Goal: Task Accomplishment & Management: Use online tool/utility

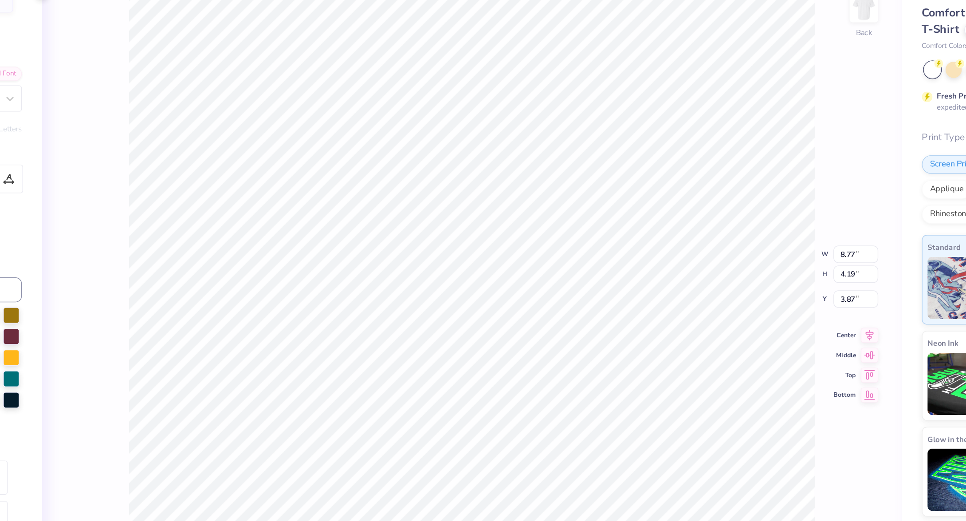
type input "8.77"
type input "4.19"
type input "3.87"
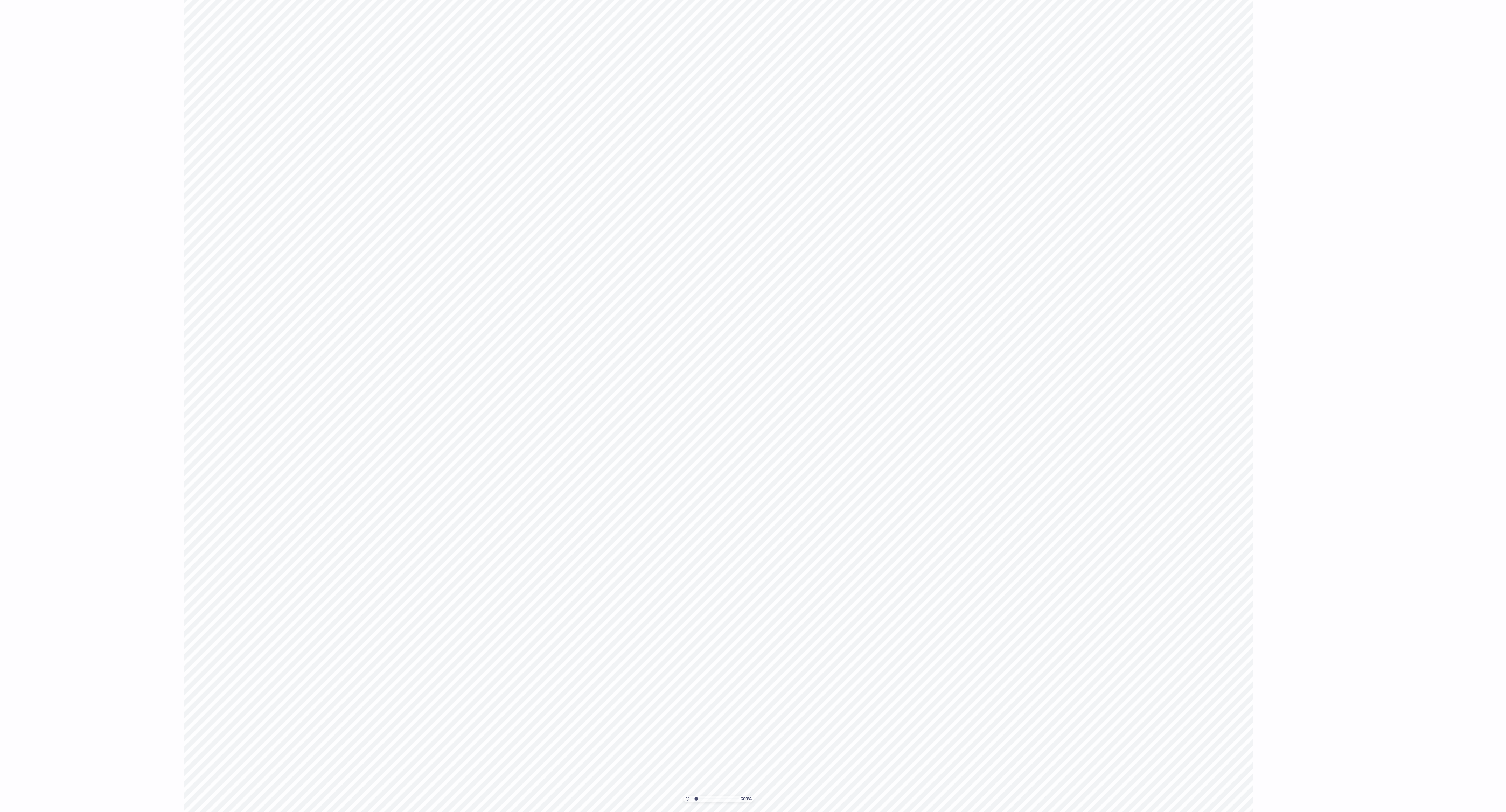
type input "1"
drag, startPoint x: 740, startPoint y: 801, endPoint x: 677, endPoint y: 807, distance: 63.3
click at [525, 304] on input "range" at bounding box center [757, 802] width 35 height 5
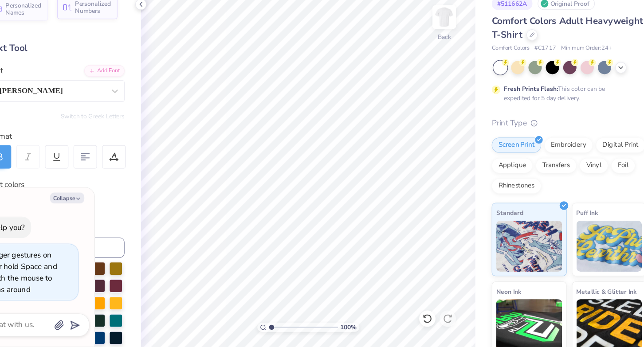
type textarea "x"
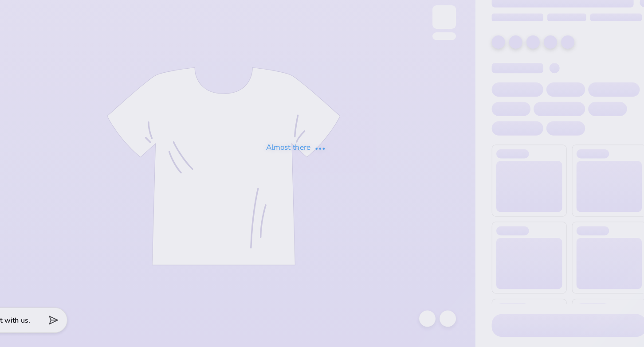
type input "Phi Psi Hoco 2025"
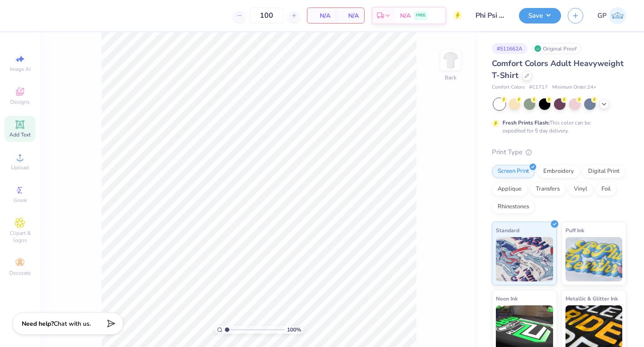
click at [31, 125] on div "Add Text" at bounding box center [19, 129] width 31 height 26
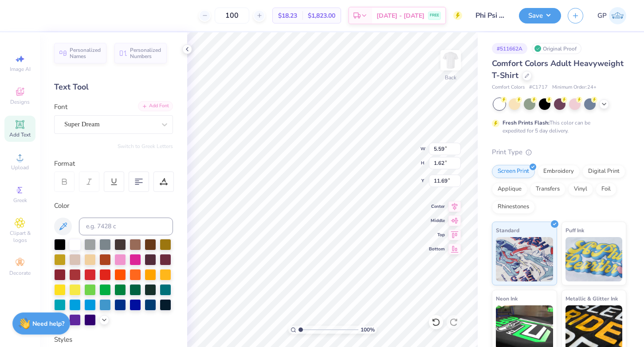
click at [159, 103] on div "Add Font" at bounding box center [155, 106] width 35 height 10
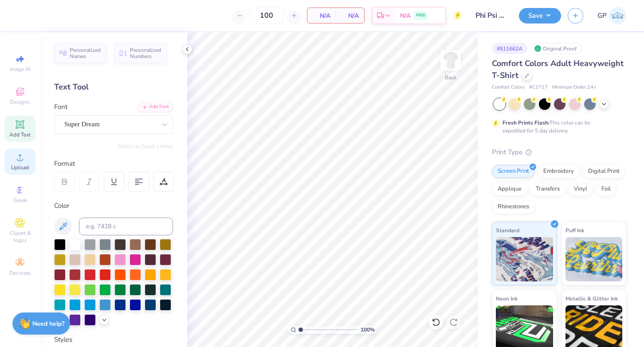
click at [31, 163] on div "Upload" at bounding box center [19, 162] width 31 height 26
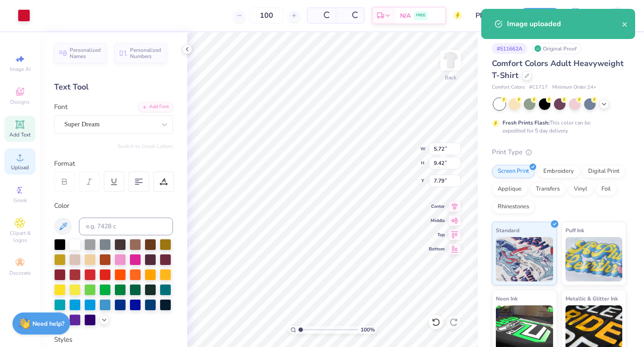
click at [21, 172] on div "Upload" at bounding box center [19, 162] width 31 height 26
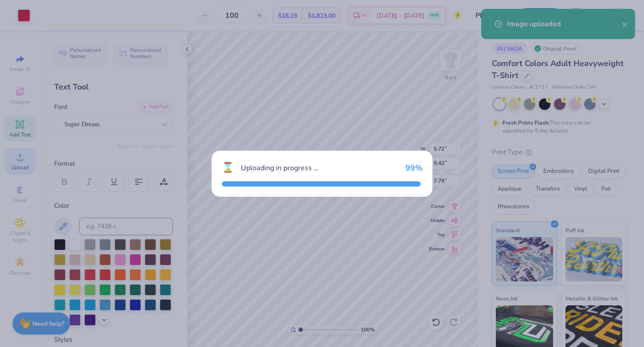
type input "13.59"
type input "7.64"
type input "8.68"
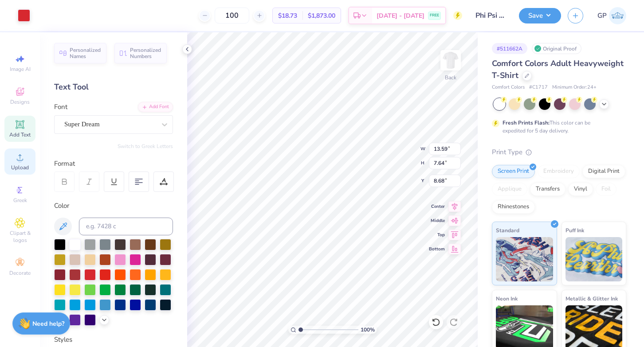
type input "6.58"
type input "3.70"
type input "12.62"
type input "5.72"
type input "9.42"
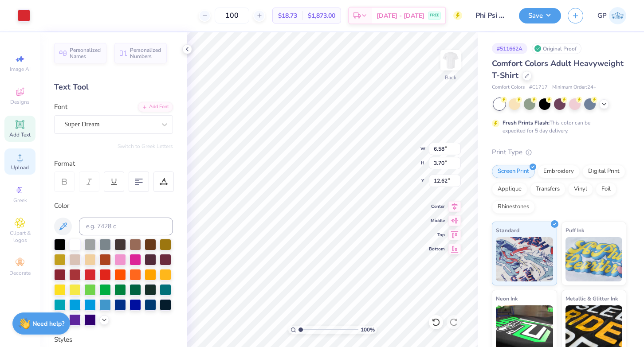
type input "7.79"
click at [446, 148] on input "6.58" at bounding box center [445, 149] width 32 height 12
type input "3.50"
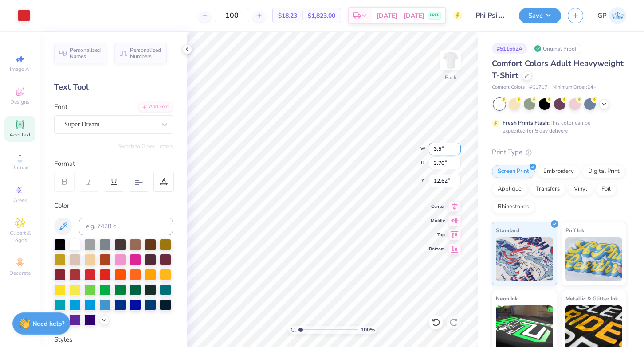
type input "1.97"
click at [441, 184] on input "2.25" at bounding box center [445, 181] width 32 height 12
type input "3.00"
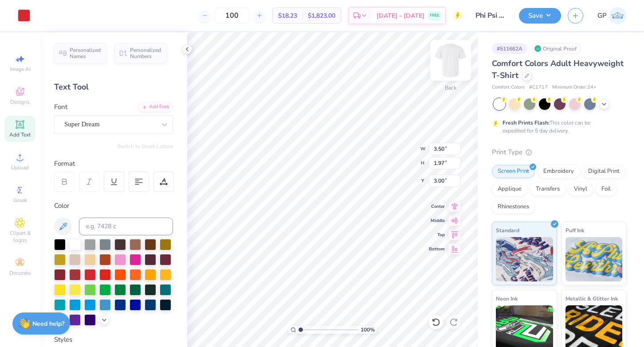
click at [458, 68] on img at bounding box center [450, 60] width 35 height 35
click at [13, 160] on div "Upload" at bounding box center [19, 162] width 31 height 26
click at [445, 151] on input "11.47" at bounding box center [445, 149] width 32 height 12
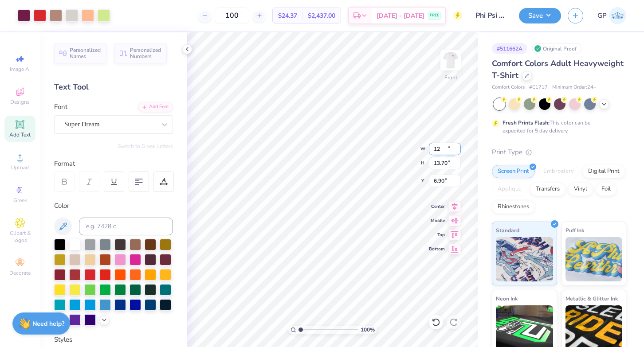
type input "12.00"
type input "13.70"
type input "6.90"
click at [443, 149] on input "12.00" at bounding box center [445, 149] width 32 height 12
type input "12.50"
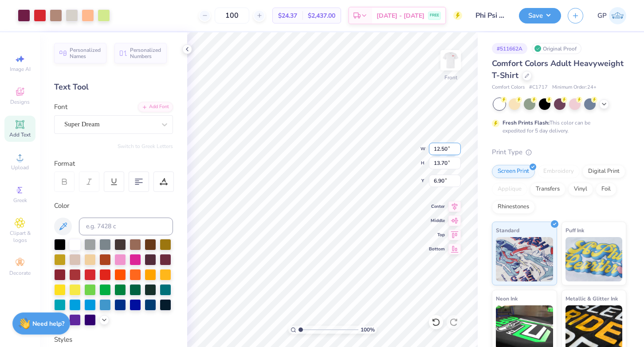
type input "14.27"
click at [446, 181] on input "6.61" at bounding box center [445, 181] width 32 height 12
type input "3.00"
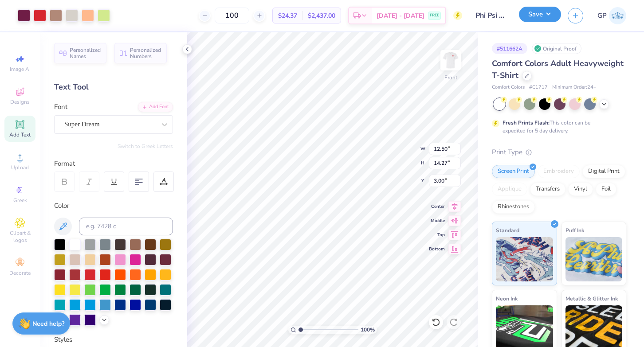
click at [542, 16] on button "Save" at bounding box center [540, 15] width 42 height 16
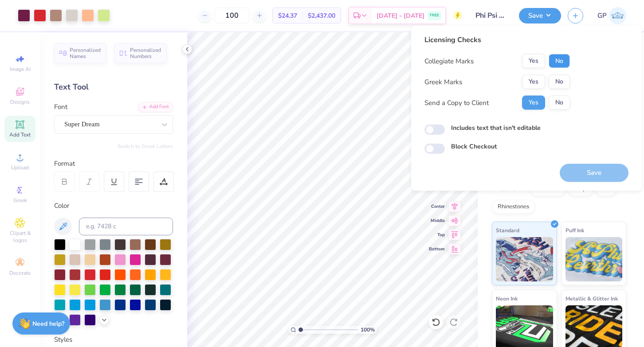
click at [560, 60] on button "No" at bounding box center [559, 61] width 21 height 14
click at [535, 78] on button "Yes" at bounding box center [533, 82] width 23 height 14
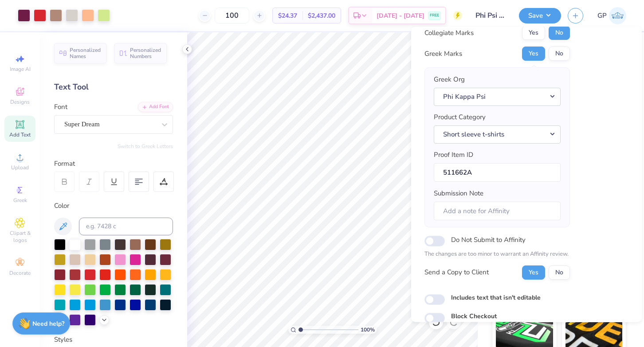
scroll to position [68, 0]
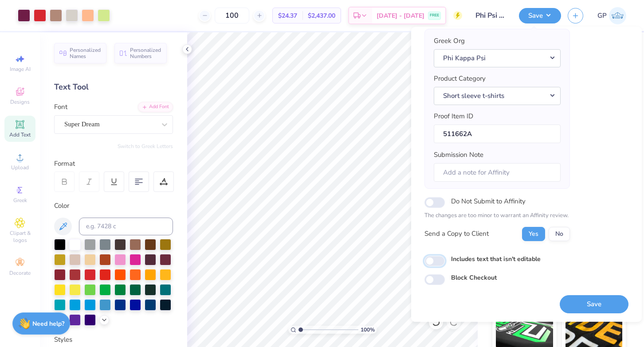
click at [436, 265] on input "Includes text that isn't editable" at bounding box center [434, 261] width 20 height 11
checkbox input "true"
click at [574, 302] on button "Save" at bounding box center [594, 304] width 69 height 18
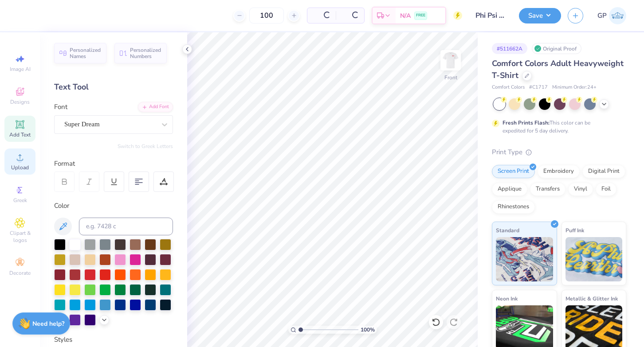
click at [21, 154] on icon at bounding box center [20, 157] width 11 height 11
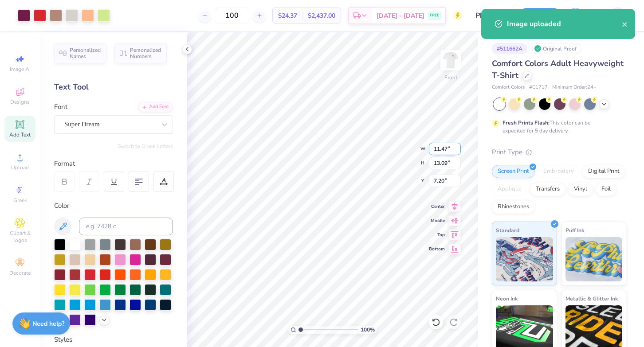
click at [436, 146] on input "11.47" at bounding box center [445, 149] width 32 height 12
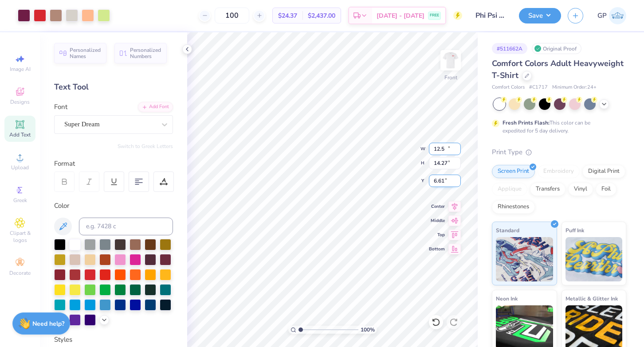
type input "12.50"
type input "14.27"
click at [443, 180] on input "6.61" at bounding box center [445, 181] width 32 height 12
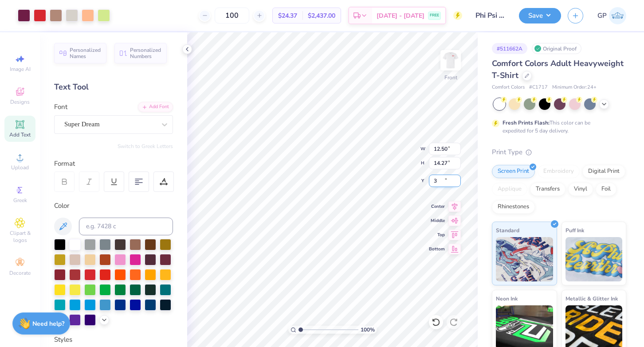
type input "3.00"
click at [539, 13] on button "Save" at bounding box center [540, 15] width 42 height 16
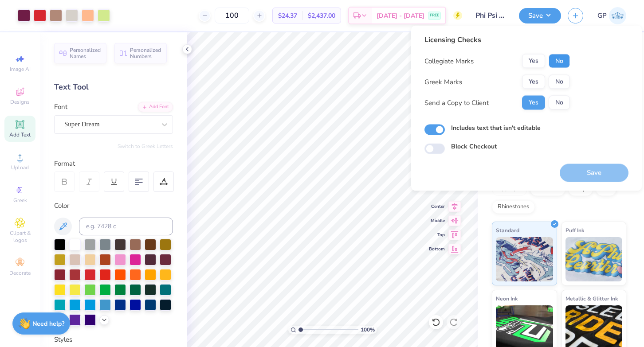
click at [555, 60] on button "No" at bounding box center [559, 61] width 21 height 14
click at [526, 79] on button "Yes" at bounding box center [533, 82] width 23 height 14
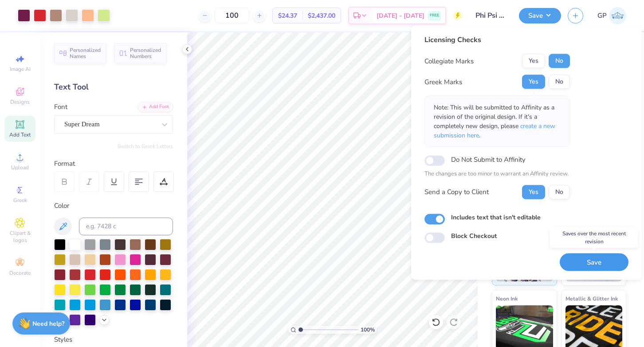
click at [573, 257] on button "Save" at bounding box center [594, 262] width 69 height 18
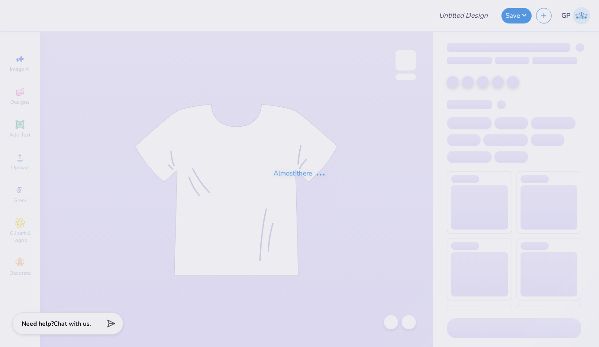
type input "Theta x Dchi Swap"
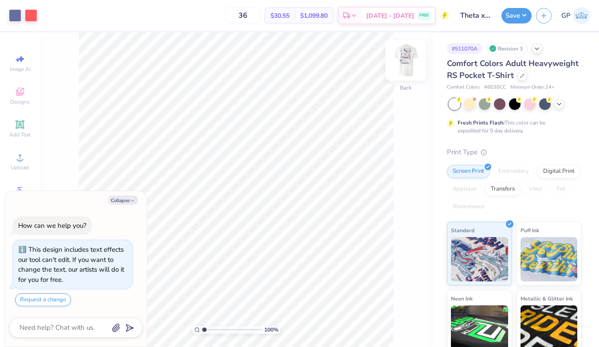
click at [412, 72] on div at bounding box center [405, 60] width 41 height 41
click at [118, 201] on button "Collapse" at bounding box center [123, 200] width 30 height 9
type textarea "x"
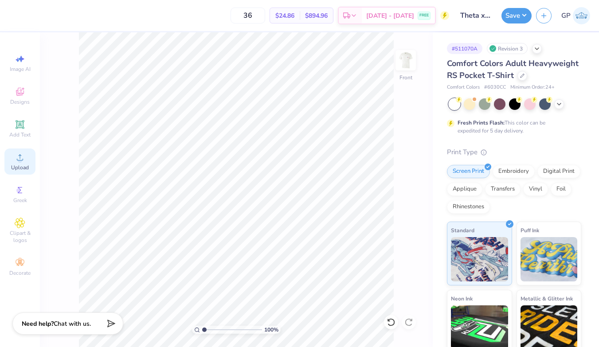
click at [17, 157] on icon at bounding box center [20, 157] width 11 height 11
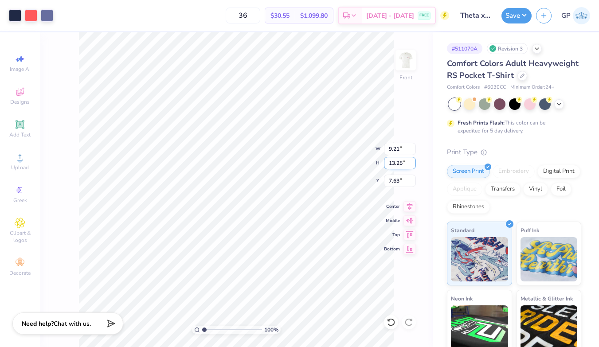
click at [393, 163] on input "13.25" at bounding box center [400, 163] width 32 height 12
type input "15"
type input "10.43"
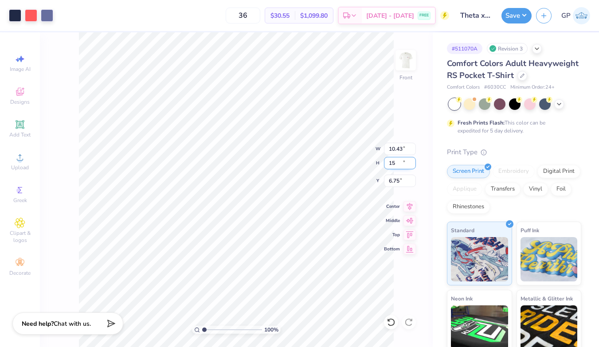
type input "15.00"
click at [395, 179] on input "6.75" at bounding box center [400, 181] width 32 height 12
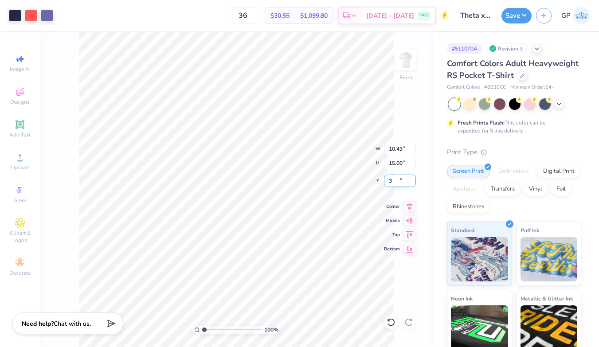
type input "3.00"
click at [424, 31] on div "36 $30.55 Per Item $1,099.80 Total Est. Delivery Sep 8 - 11 FREE" at bounding box center [254, 15] width 392 height 31
click at [422, 101] on div "100 % Front W 10.43 10.43 " H 15.00 15.00 " Y 3.00 3.00 " Center Middle Top Bot…" at bounding box center [236, 189] width 393 height 315
click at [512, 18] on button "Save" at bounding box center [517, 15] width 30 height 16
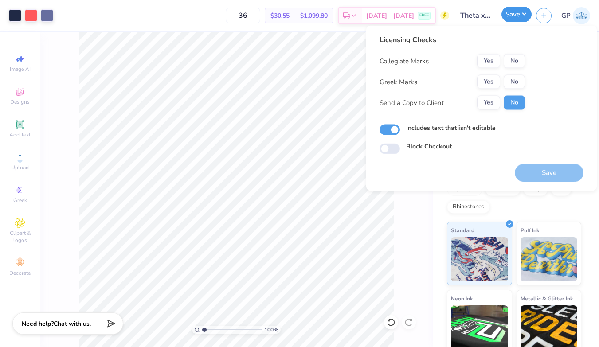
click at [512, 18] on button "Save" at bounding box center [517, 15] width 30 height 16
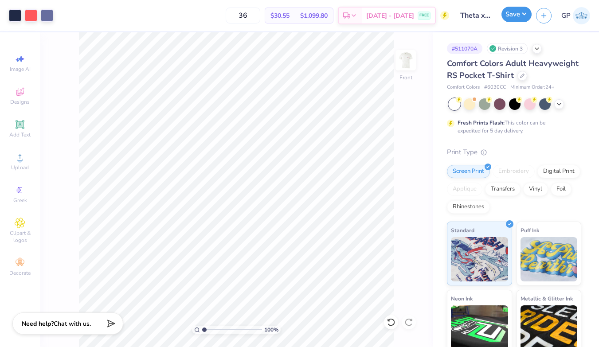
click at [508, 14] on button "Save" at bounding box center [517, 15] width 30 height 16
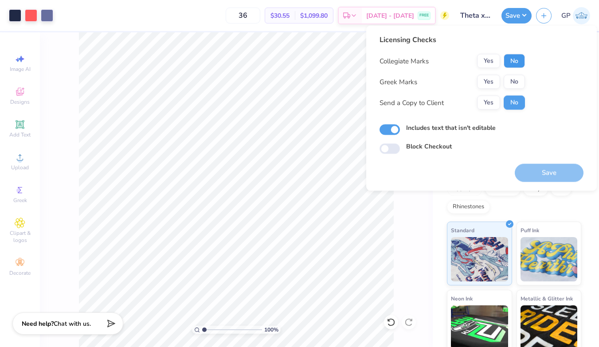
click at [508, 57] on button "No" at bounding box center [514, 61] width 21 height 14
click at [487, 80] on button "Yes" at bounding box center [488, 82] width 23 height 14
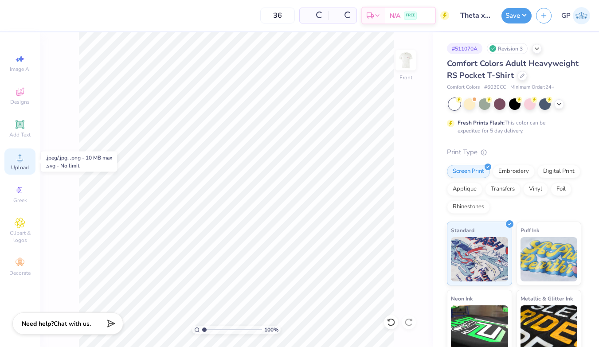
click at [23, 157] on icon at bounding box center [20, 157] width 11 height 11
click at [20, 154] on icon at bounding box center [20, 157] width 11 height 11
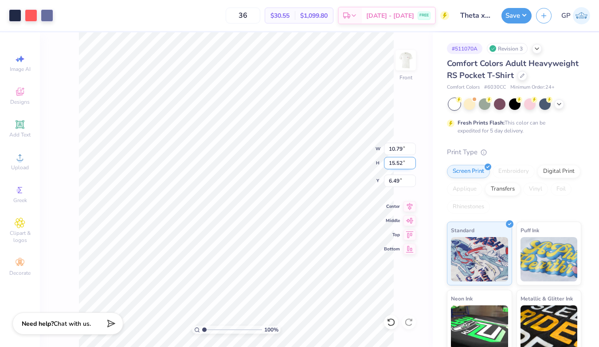
click at [401, 162] on input "15.52" at bounding box center [400, 163] width 32 height 12
type input "15"
type input "10.43"
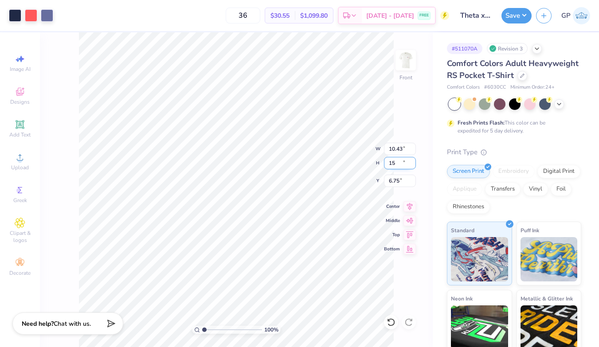
type input "15.00"
click at [398, 181] on input "6.75" at bounding box center [400, 181] width 32 height 12
type input "3.00"
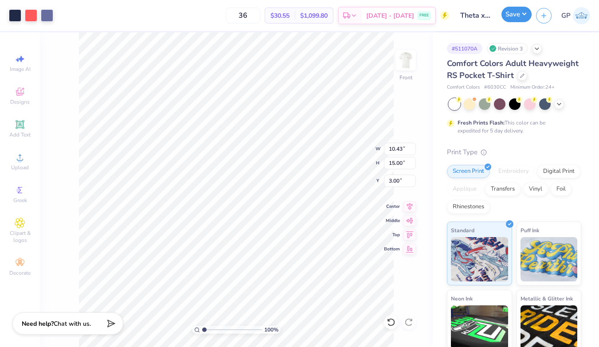
click at [506, 16] on button "Save" at bounding box center [517, 15] width 30 height 16
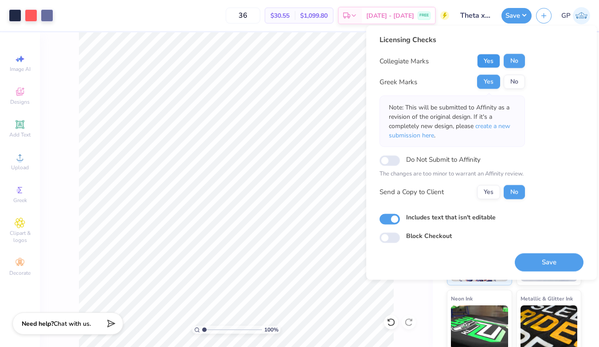
click at [486, 56] on button "Yes" at bounding box center [488, 61] width 23 height 14
click at [504, 127] on span "create a new submission here" at bounding box center [450, 131] width 122 height 18
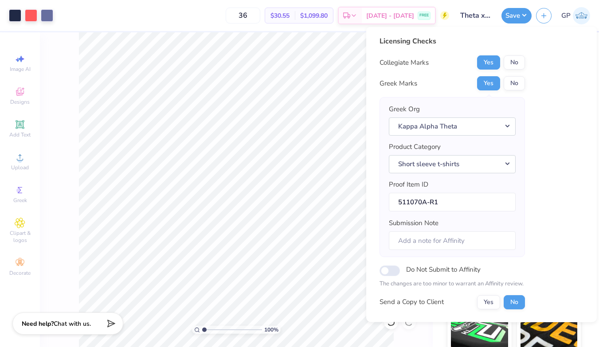
scroll to position [68, 0]
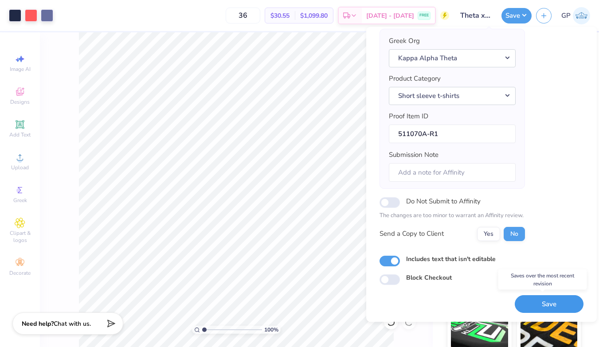
click at [542, 299] on button "Save" at bounding box center [549, 304] width 69 height 18
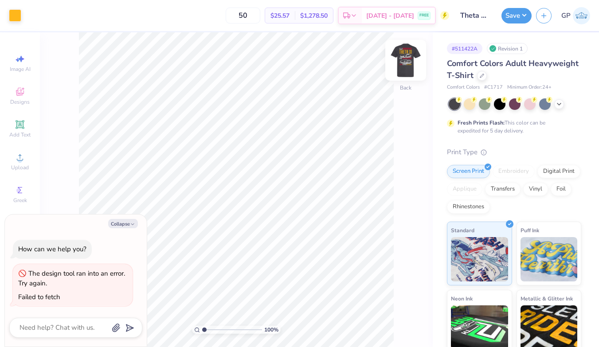
click at [406, 55] on img at bounding box center [405, 60] width 35 height 35
click at [408, 59] on img at bounding box center [405, 60] width 35 height 35
click at [22, 168] on span "Upload" at bounding box center [20, 167] width 18 height 7
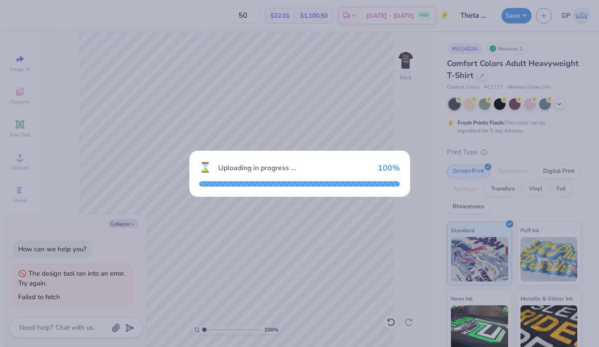
type textarea "x"
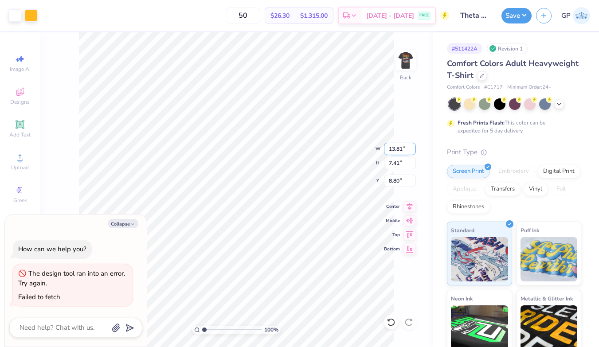
click at [409, 150] on input "13.8" at bounding box center [400, 149] width 32 height 12
click at [402, 150] on input "13.8" at bounding box center [400, 149] width 32 height 12
type input "3.5"
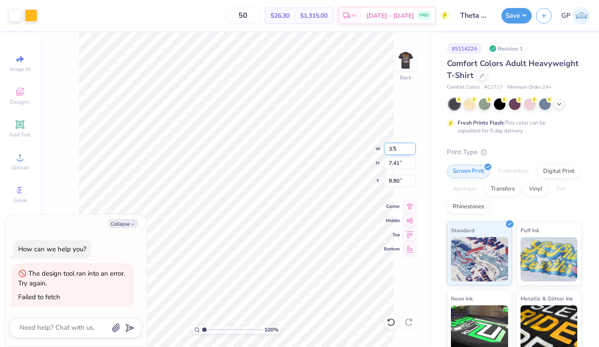
type textarea "x"
type input "3.50"
type input "1.88"
type input "11.56"
type textarea "x"
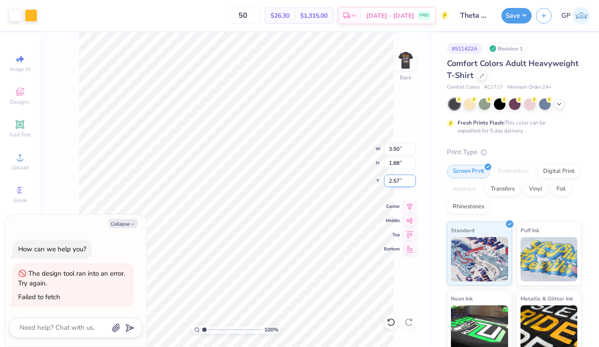
click at [401, 182] on input "2.57" at bounding box center [400, 181] width 32 height 12
type input "3"
type textarea "x"
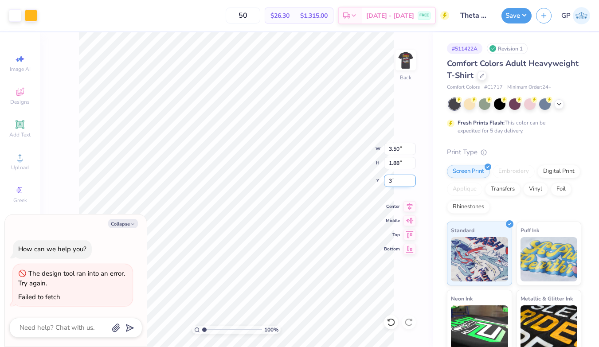
type input "3.00"
click at [397, 62] on img at bounding box center [405, 60] width 35 height 35
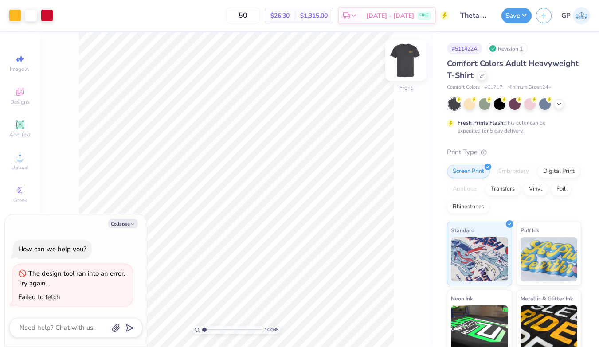
click at [404, 66] on img at bounding box center [405, 60] width 35 height 35
click at [511, 15] on button "Save" at bounding box center [517, 15] width 30 height 16
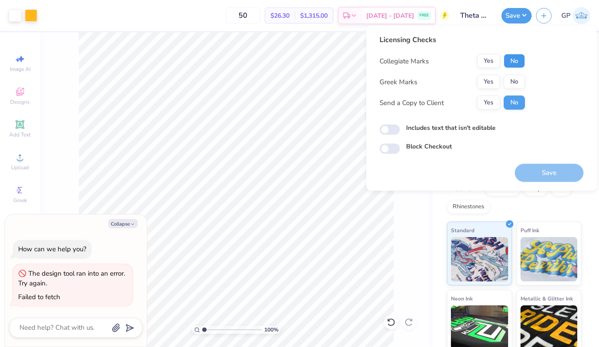
click at [518, 60] on button "No" at bounding box center [514, 61] width 21 height 14
click at [475, 76] on div "Greek Marks Yes No" at bounding box center [452, 82] width 145 height 14
click at [487, 83] on button "Yes" at bounding box center [488, 82] width 23 height 14
type textarea "x"
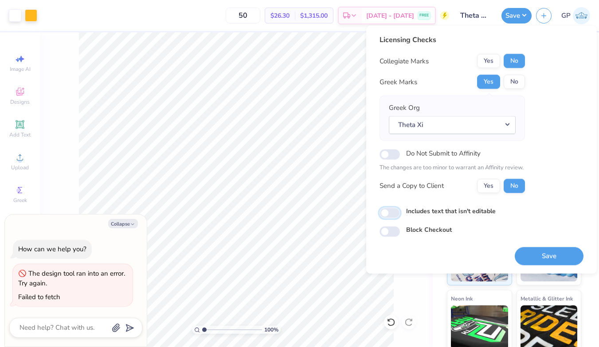
click at [397, 209] on input "Includes text that isn't editable" at bounding box center [390, 213] width 20 height 11
checkbox input "true"
click at [529, 256] on button "Save" at bounding box center [549, 256] width 69 height 18
type textarea "x"
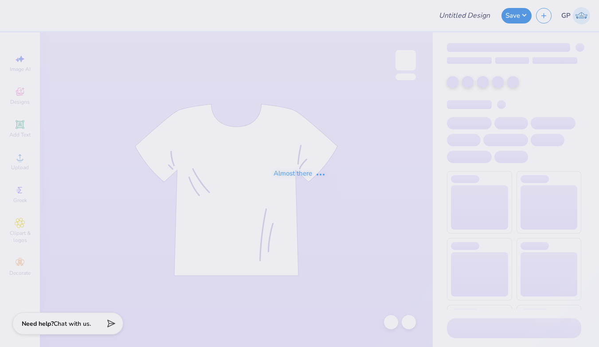
type input "Model Home Hats"
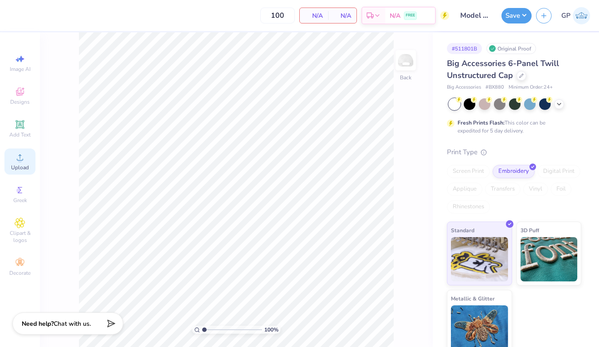
click at [18, 158] on circle at bounding box center [19, 160] width 5 height 5
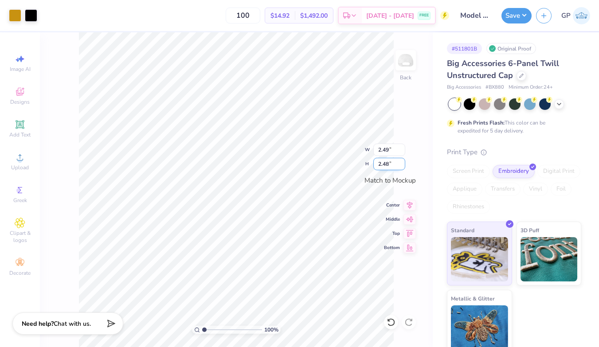
click at [388, 168] on input "2.48" at bounding box center [389, 164] width 32 height 12
type input "2.482"
type input "2.48"
click at [388, 168] on input "2.48" at bounding box center [389, 164] width 32 height 12
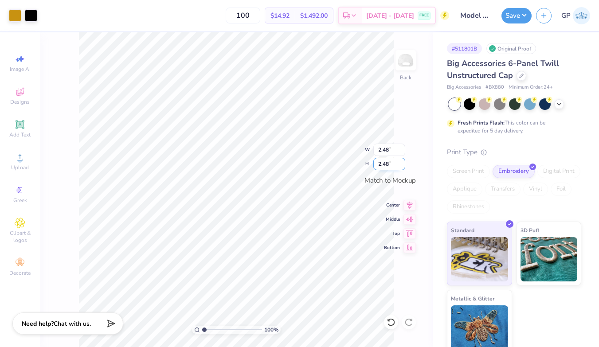
click at [388, 168] on input "2.48" at bounding box center [389, 164] width 32 height 12
type input "2"
type input "2.00"
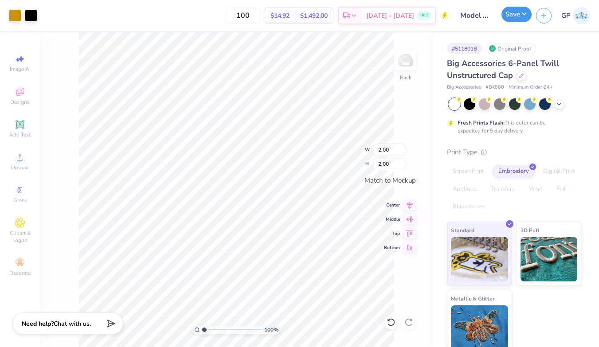
click at [514, 13] on button "Save" at bounding box center [517, 15] width 30 height 16
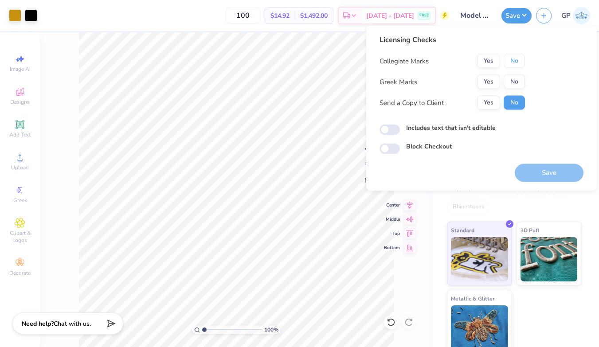
click at [520, 57] on button "No" at bounding box center [514, 61] width 21 height 14
click at [516, 81] on button "No" at bounding box center [514, 82] width 21 height 14
click at [387, 132] on input "Includes text that isn't editable" at bounding box center [390, 130] width 20 height 11
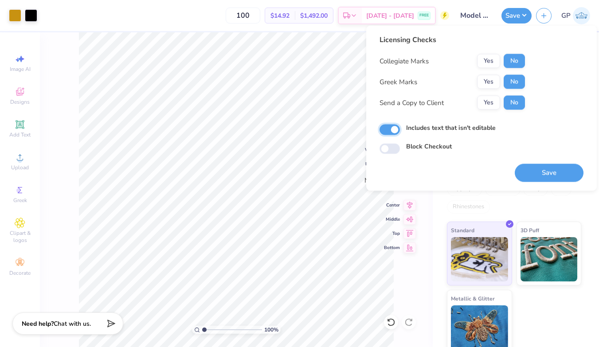
checkbox input "true"
click at [548, 173] on button "Save" at bounding box center [549, 173] width 69 height 18
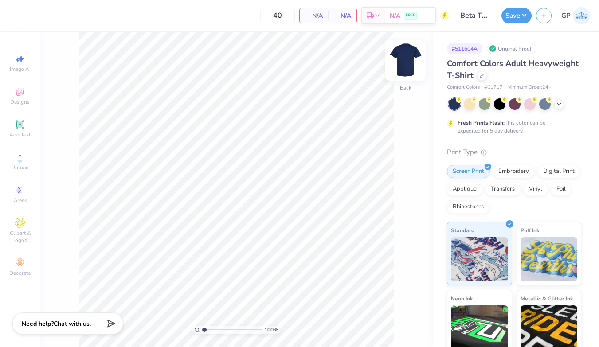
click at [408, 57] on img at bounding box center [405, 60] width 35 height 35
click at [21, 158] on icon at bounding box center [20, 157] width 11 height 11
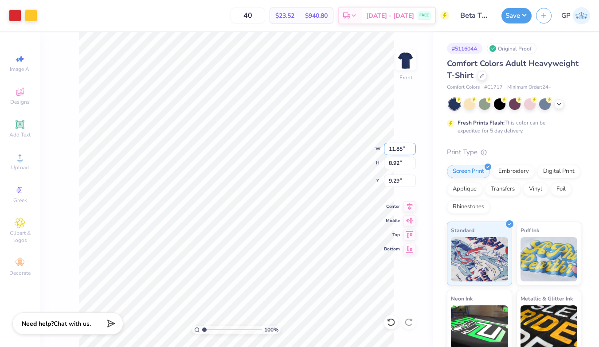
click at [397, 146] on input "11.85" at bounding box center [400, 149] width 32 height 12
type input "12.50"
type input "9.41"
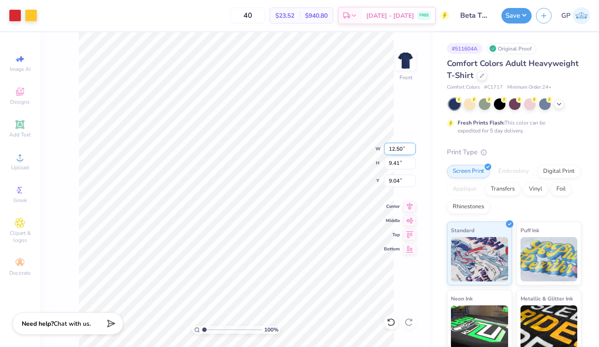
type input "9.04"
type input "3.00"
click at [414, 63] on img at bounding box center [405, 60] width 35 height 35
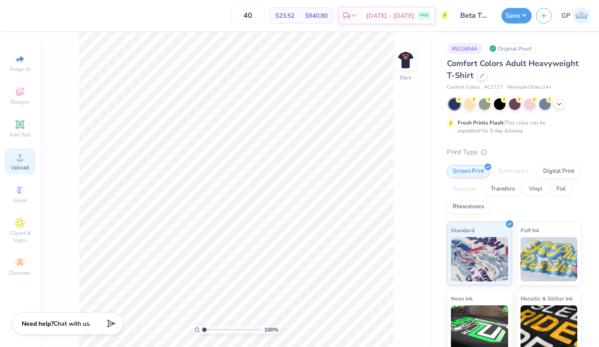
click at [19, 157] on icon at bounding box center [20, 157] width 11 height 11
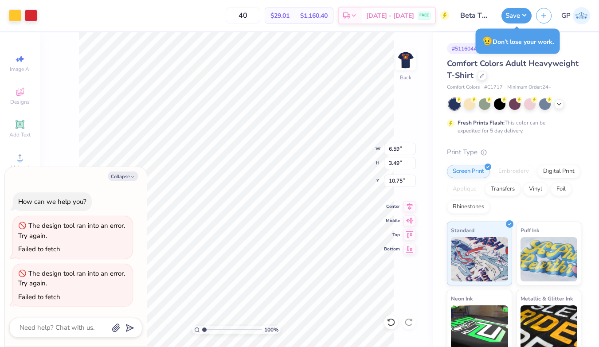
type textarea "x"
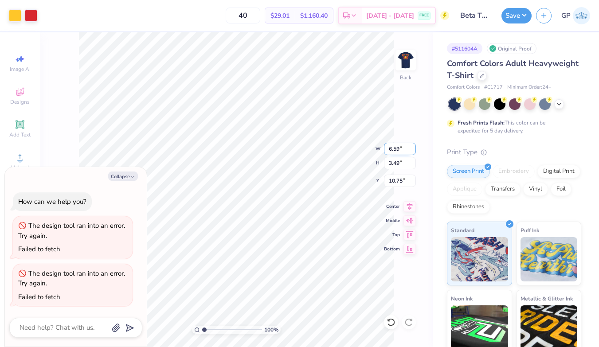
click at [398, 149] on input "6.59" at bounding box center [400, 149] width 32 height 12
type input "3.5"
type textarea "x"
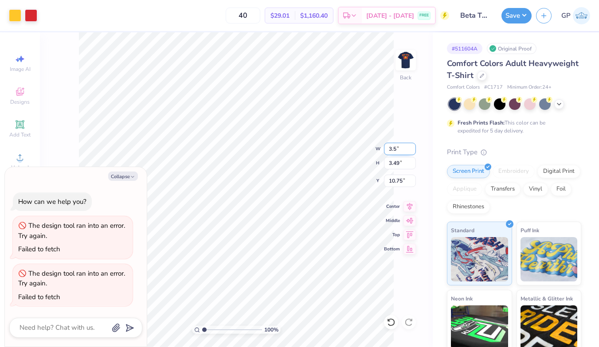
type input "3.50"
type input "1.86"
type input "11.57"
type textarea "x"
click at [393, 185] on input "2.75" at bounding box center [400, 181] width 32 height 12
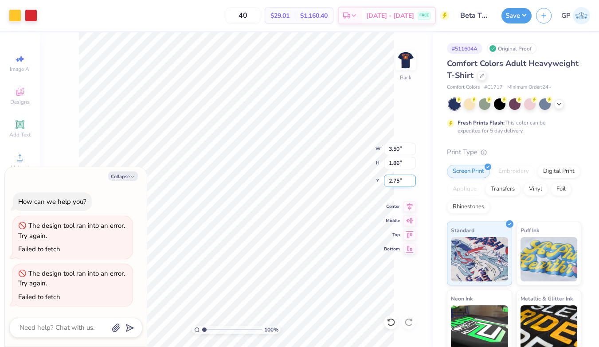
click at [393, 185] on input "2.75" at bounding box center [400, 181] width 32 height 12
type input "3"
type textarea "x"
type input "3.00"
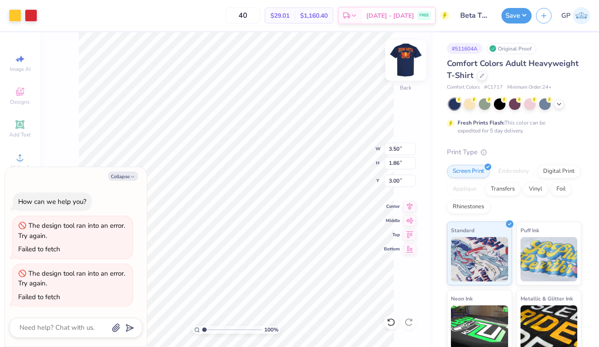
click at [406, 62] on img at bounding box center [405, 60] width 35 height 35
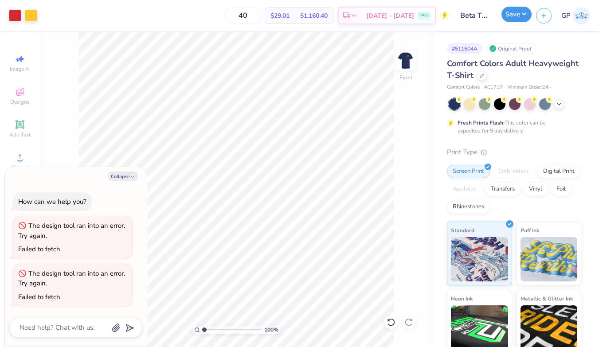
click at [512, 19] on button "Save" at bounding box center [517, 15] width 30 height 16
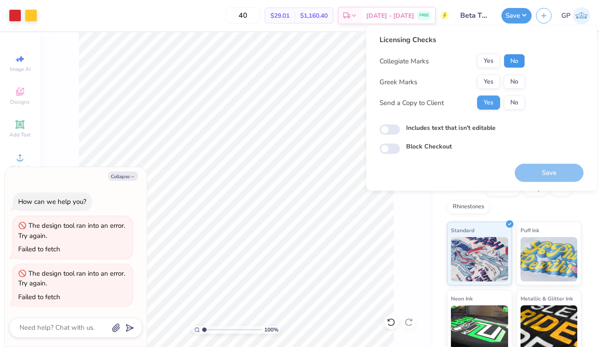
click at [521, 64] on button "No" at bounding box center [514, 61] width 21 height 14
click at [489, 79] on button "Yes" at bounding box center [488, 82] width 23 height 14
type textarea "x"
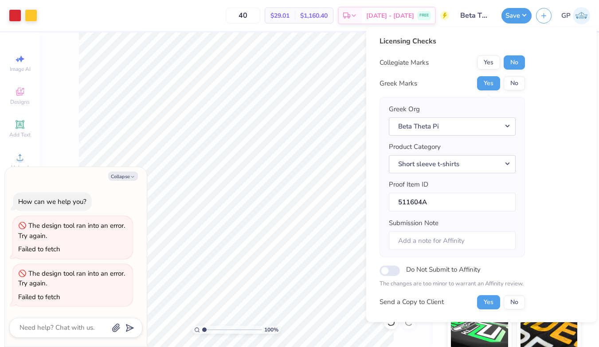
scroll to position [68, 0]
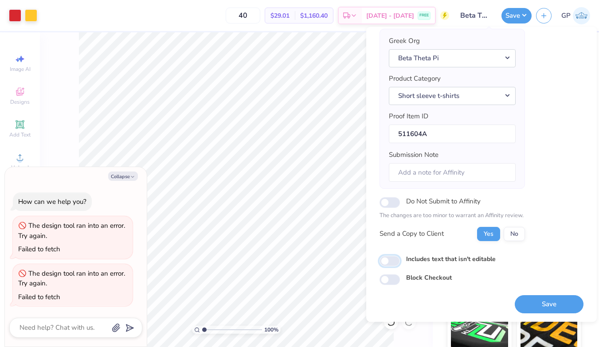
click at [389, 263] on input "Includes text that isn't editable" at bounding box center [390, 261] width 20 height 11
checkbox input "true"
click at [520, 306] on button "Save" at bounding box center [549, 304] width 69 height 18
type textarea "x"
